Goal: Ask a question

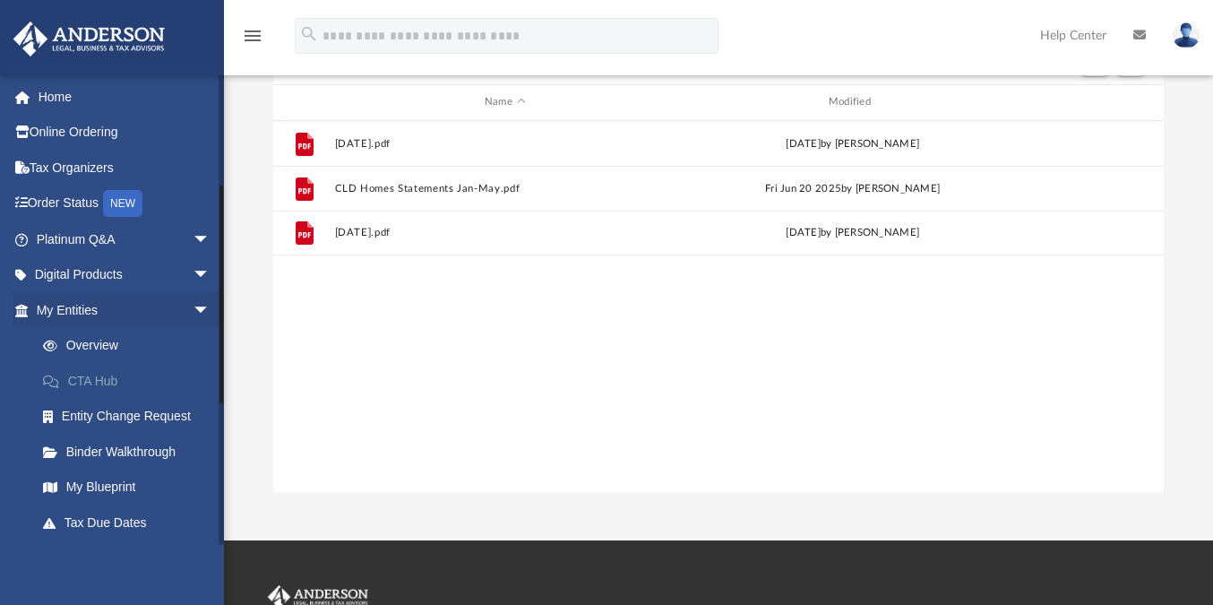
scroll to position [407, 889]
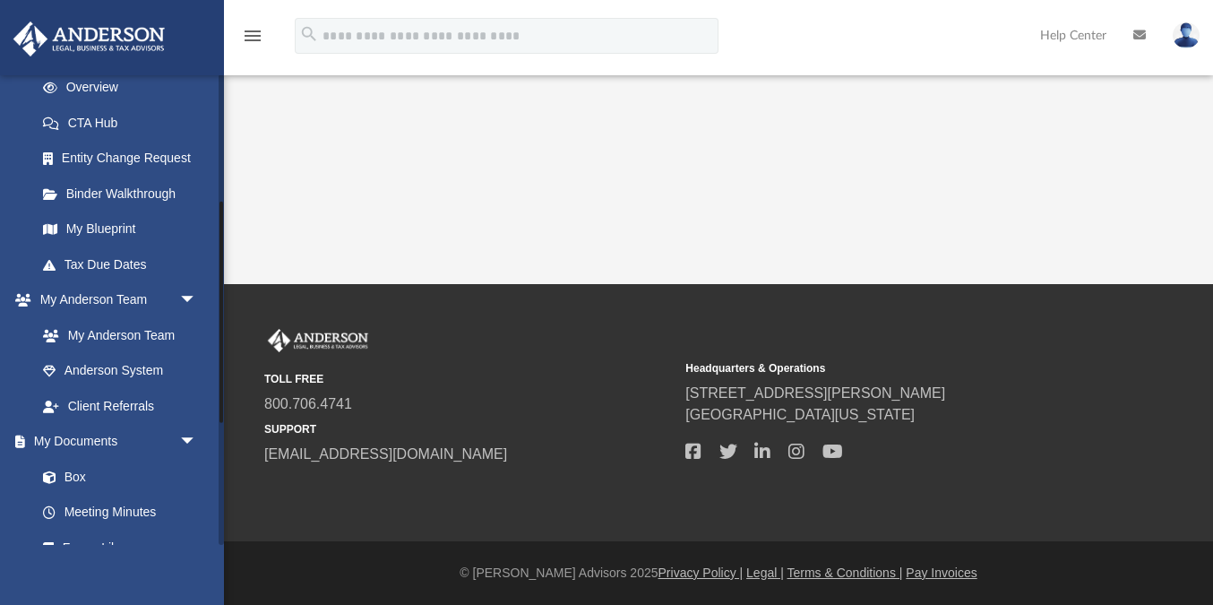
scroll to position [274, 0]
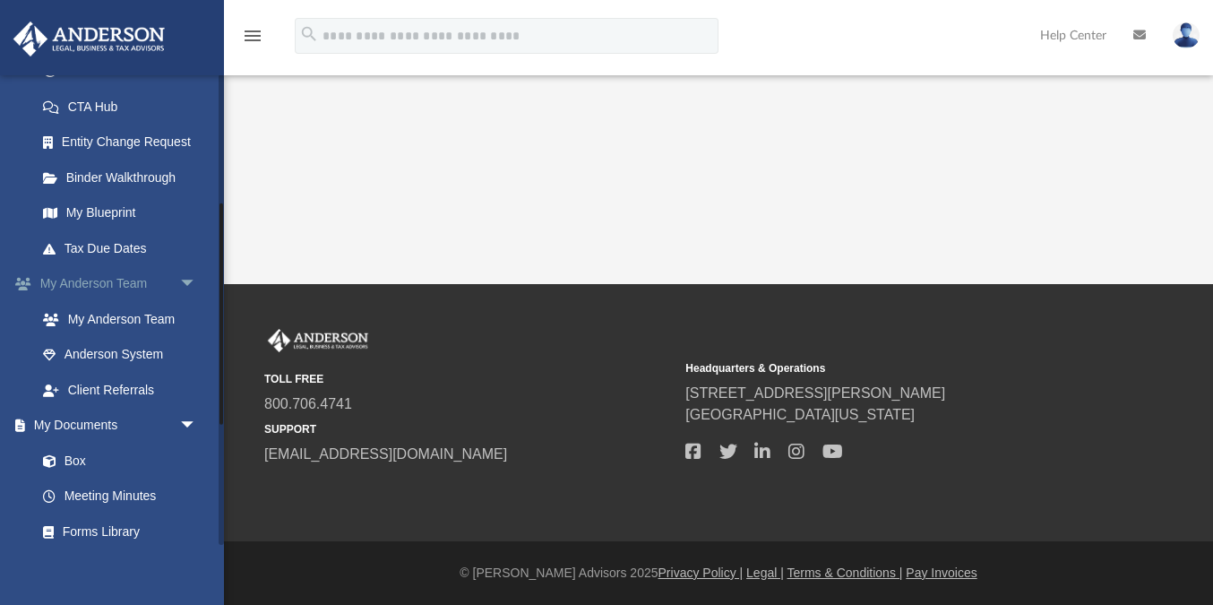
click at [83, 283] on link "My [PERSON_NAME] Team arrow_drop_down" at bounding box center [118, 284] width 211 height 36
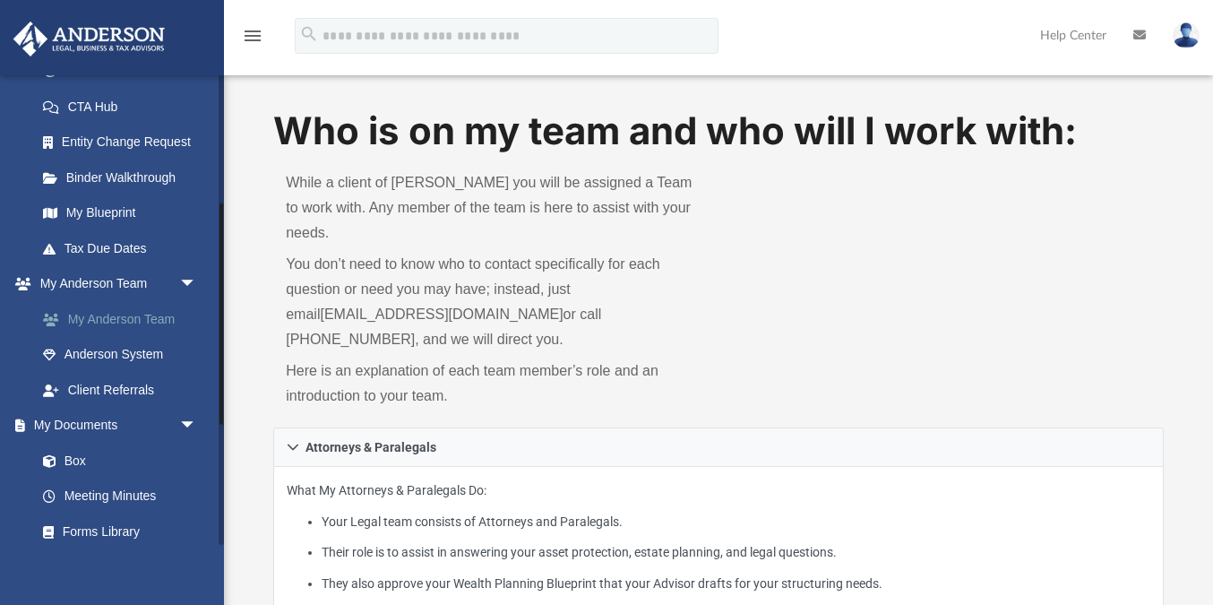
click at [123, 319] on link "My Anderson Team" at bounding box center [124, 319] width 199 height 36
click at [74, 425] on link "My Documents arrow_drop_down" at bounding box center [118, 426] width 211 height 36
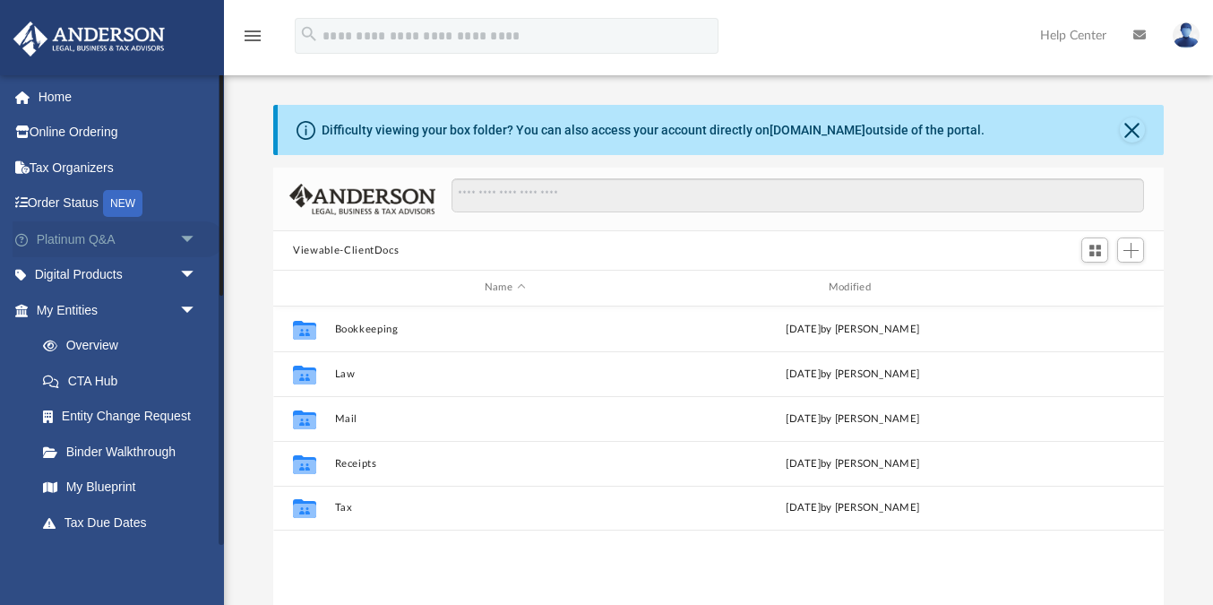
click at [67, 234] on link "Platinum Q&A arrow_drop_down" at bounding box center [118, 239] width 211 height 36
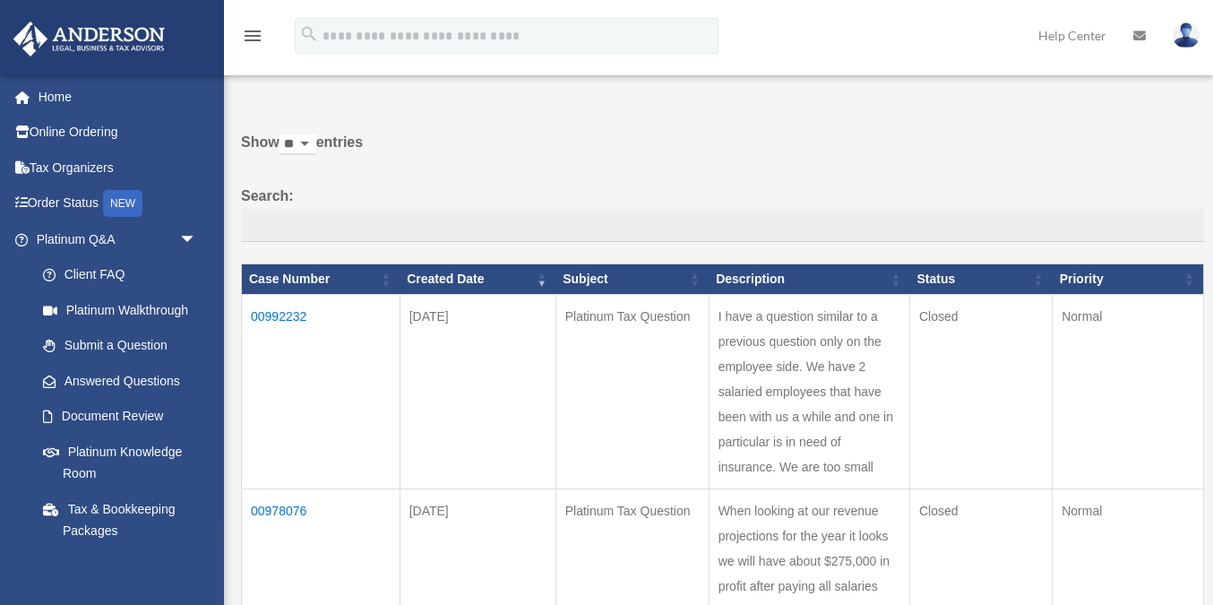
scroll to position [33, 0]
click at [272, 314] on td "00992232" at bounding box center [321, 390] width 159 height 194
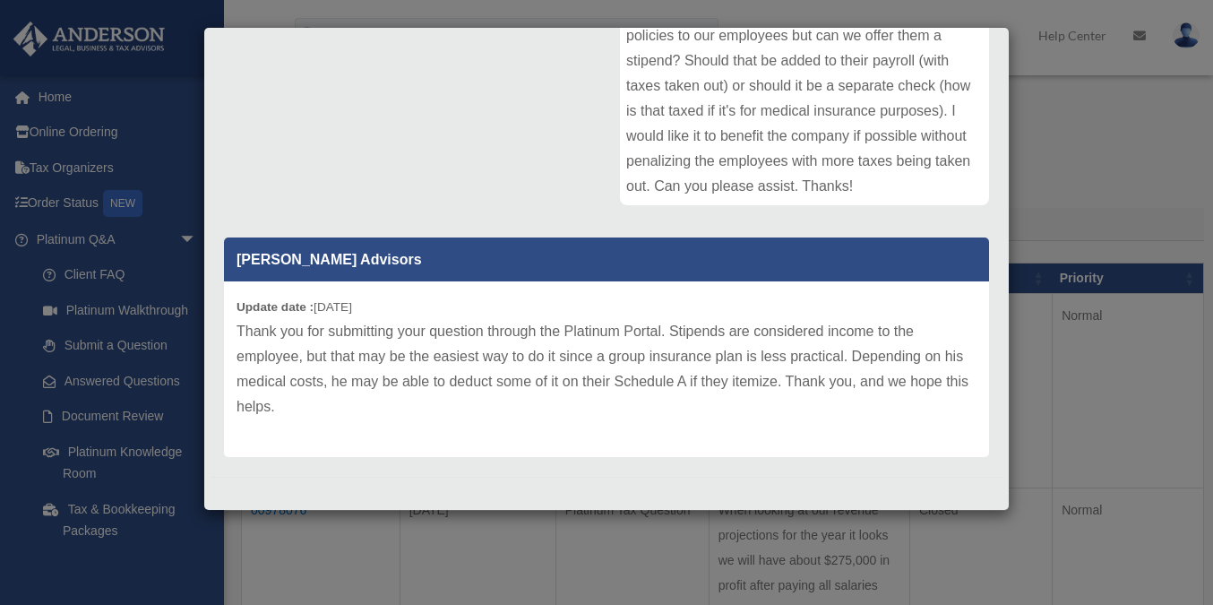
scroll to position [0, 0]
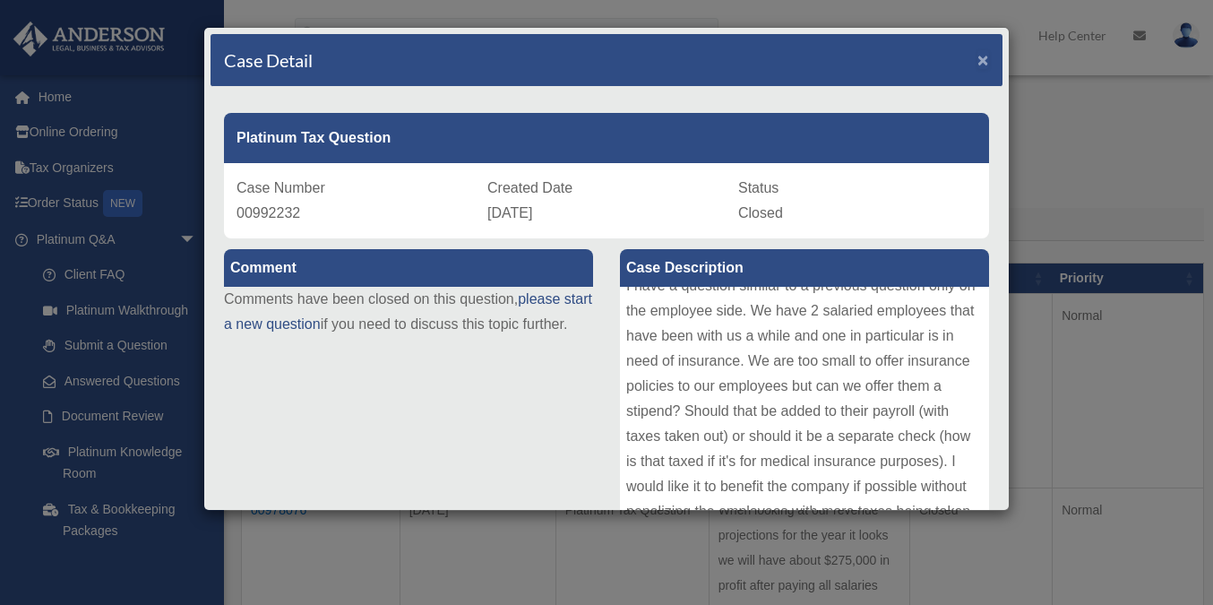
click at [981, 56] on span "×" at bounding box center [983, 59] width 12 height 21
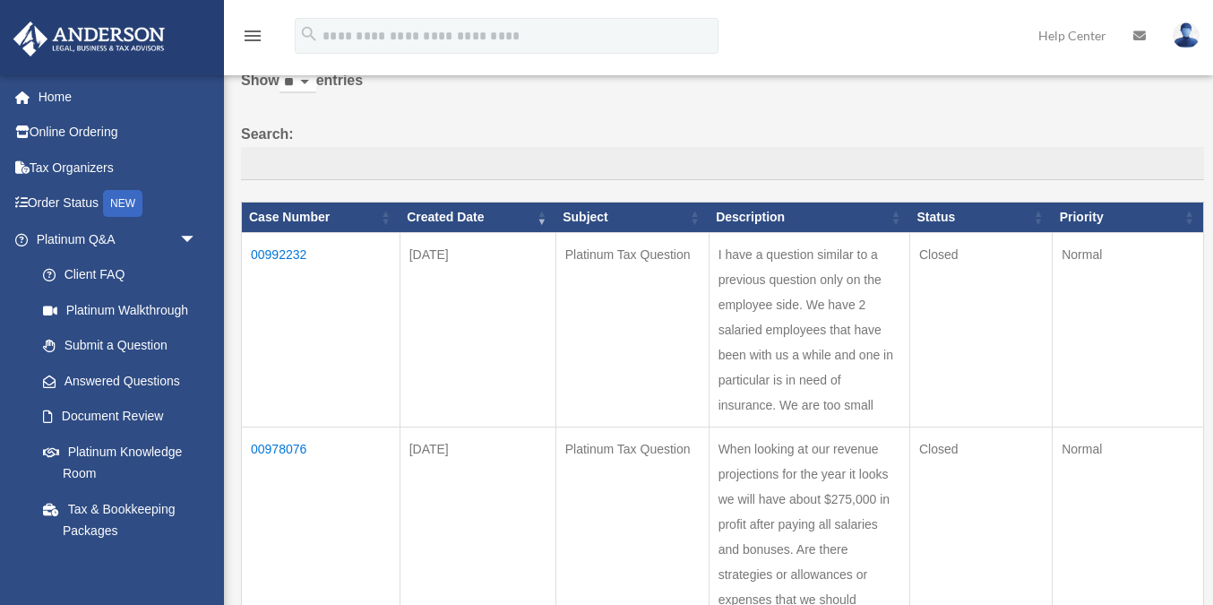
scroll to position [102, 0]
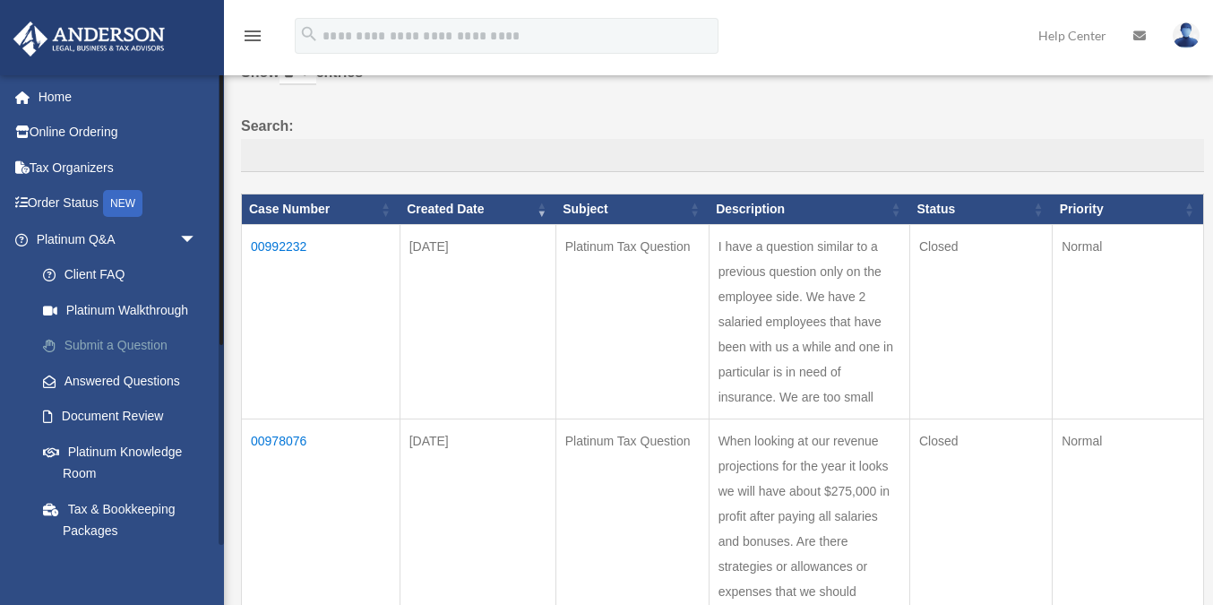
click at [110, 344] on link "Submit a Question" at bounding box center [124, 346] width 199 height 36
